Goal: Transaction & Acquisition: Purchase product/service

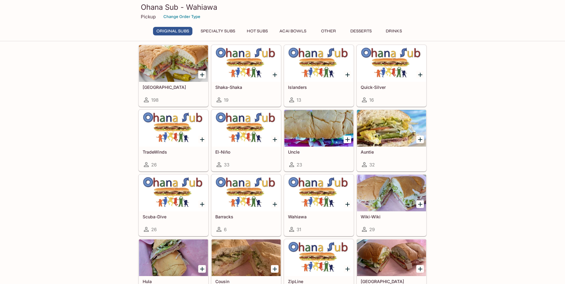
scroll to position [31, 0]
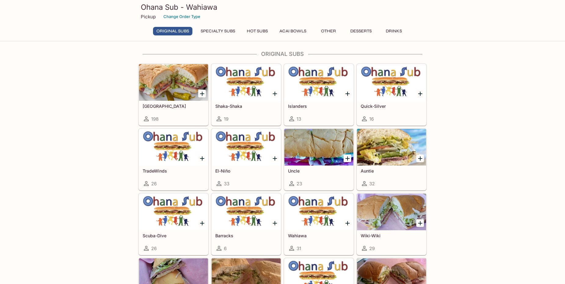
click at [177, 91] on div at bounding box center [173, 82] width 69 height 37
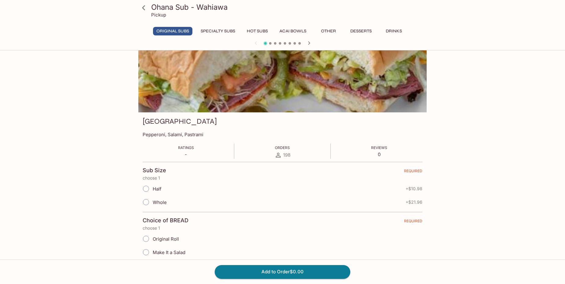
scroll to position [31, 0]
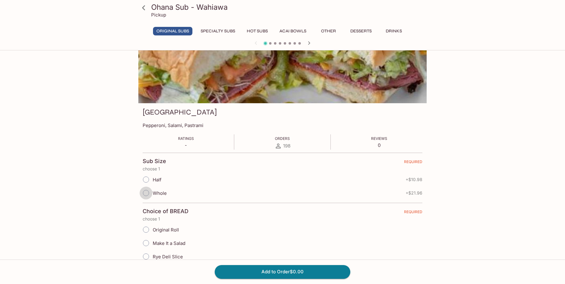
click at [147, 192] on input "Whole" at bounding box center [146, 193] width 13 height 13
radio input "true"
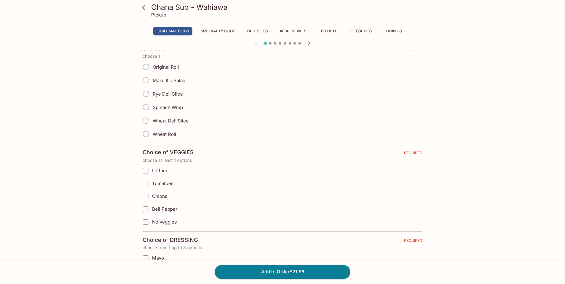
scroll to position [153, 0]
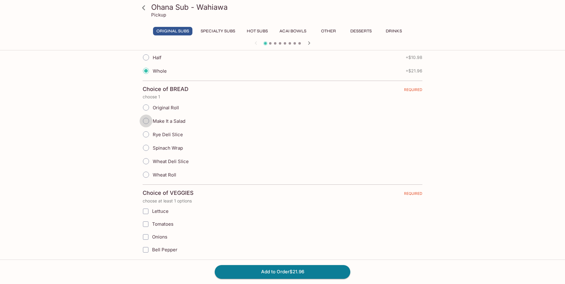
click at [148, 121] on input "Make It a Salad" at bounding box center [146, 121] width 13 height 13
radio input "true"
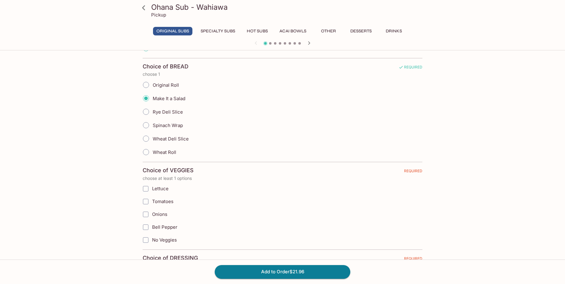
scroll to position [214, 0]
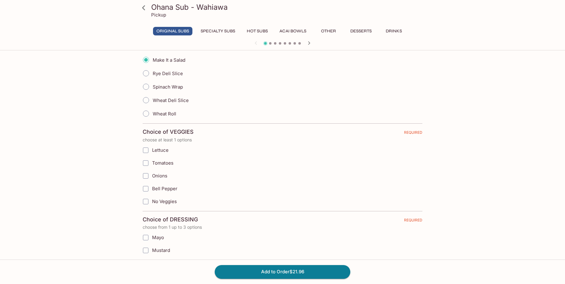
click at [147, 150] on input "Lettuce" at bounding box center [146, 150] width 12 height 12
click at [145, 164] on input "Tomatoes" at bounding box center [146, 163] width 12 height 12
checkbox input "true"
click at [148, 153] on input "Lettuce" at bounding box center [146, 150] width 12 height 12
checkbox input "true"
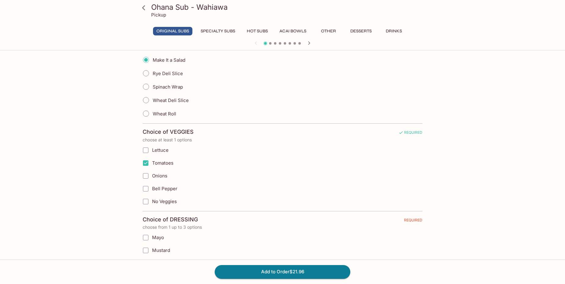
click at [145, 148] on input "Lettuce" at bounding box center [146, 150] width 12 height 12
click at [146, 192] on input "Bell Pepper" at bounding box center [146, 189] width 12 height 12
click at [146, 177] on input "Onions" at bounding box center [146, 176] width 12 height 12
checkbox input "true"
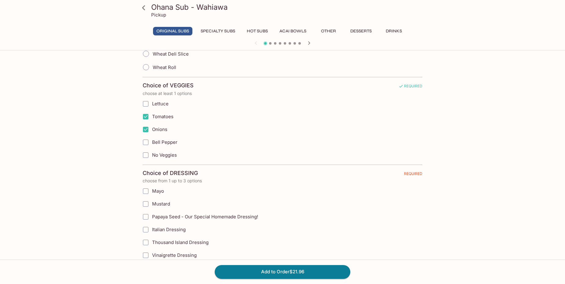
scroll to position [183, 0]
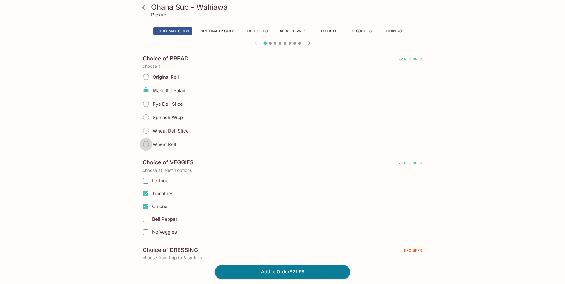
click at [147, 145] on input "Wheat Roll" at bounding box center [146, 144] width 13 height 13
radio input "true"
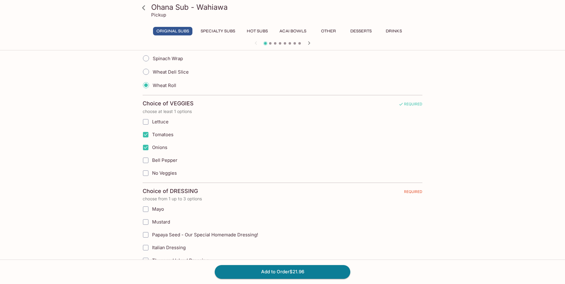
scroll to position [244, 0]
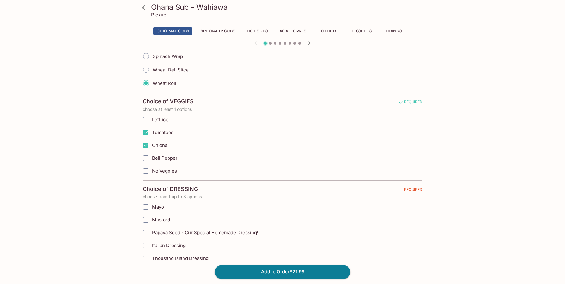
click at [144, 158] on input "Bell Pepper" at bounding box center [146, 158] width 12 height 12
checkbox input "true"
click at [147, 157] on input "Bell Pepper" at bounding box center [146, 158] width 12 height 12
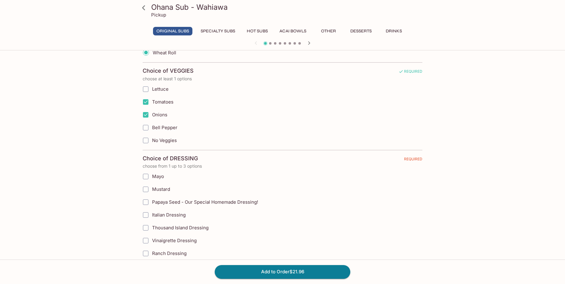
scroll to position [305, 0]
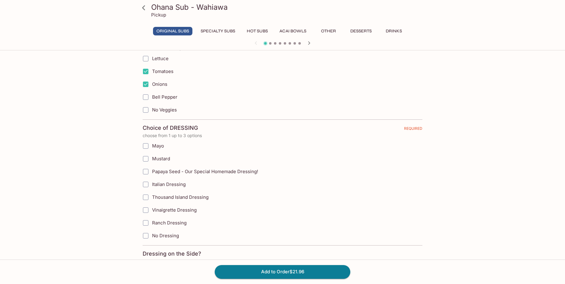
click at [144, 185] on input "Italian Dressing" at bounding box center [146, 184] width 12 height 12
checkbox input "true"
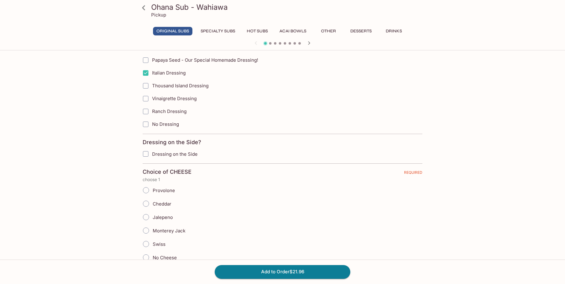
scroll to position [428, 0]
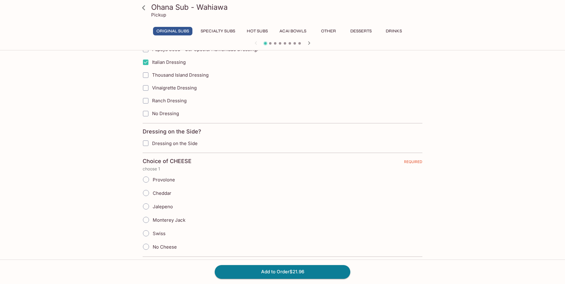
click at [145, 195] on input "Cheddar" at bounding box center [146, 193] width 13 height 13
radio input "true"
click at [146, 191] on input "Cheddar" at bounding box center [146, 193] width 13 height 13
click at [146, 206] on input "Jalepeno" at bounding box center [146, 206] width 13 height 13
radio input "true"
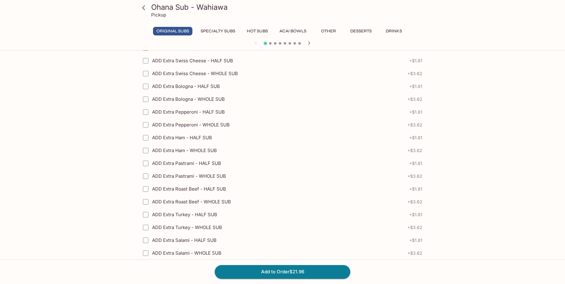
scroll to position [855, 0]
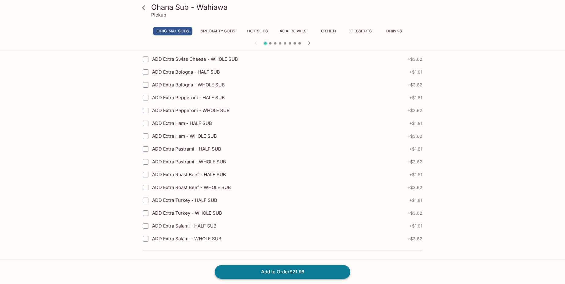
click at [290, 274] on button "Add to Order $21.96" at bounding box center [283, 271] width 136 height 13
